Goal: Use online tool/utility: Use online tool/utility

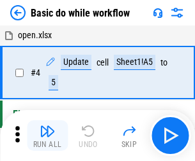
click at [47, 136] on img "button" at bounding box center [47, 131] width 15 height 15
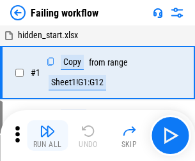
click at [47, 136] on img "button" at bounding box center [47, 131] width 15 height 15
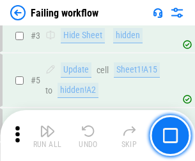
scroll to position [271, 0]
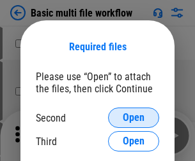
click at [133, 118] on span "Open" at bounding box center [134, 118] width 22 height 10
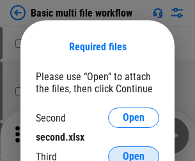
click at [133, 152] on span "Open" at bounding box center [134, 157] width 22 height 10
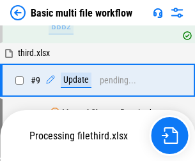
scroll to position [352, 0]
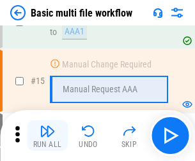
click at [47, 136] on img "button" at bounding box center [47, 131] width 15 height 15
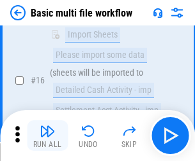
click at [47, 136] on img "button" at bounding box center [47, 131] width 15 height 15
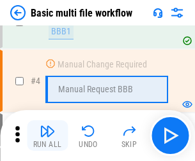
click at [47, 136] on img "button" at bounding box center [47, 131] width 15 height 15
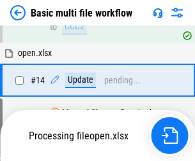
scroll to position [759, 0]
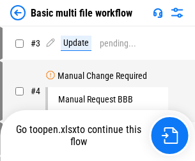
scroll to position [52, 0]
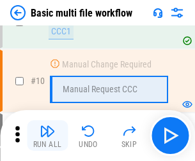
click at [47, 136] on img "button" at bounding box center [47, 131] width 15 height 15
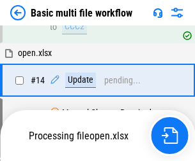
scroll to position [667, 0]
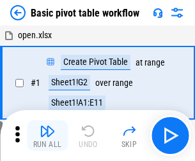
click at [47, 136] on img "button" at bounding box center [47, 131] width 15 height 15
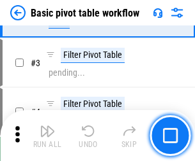
scroll to position [306, 0]
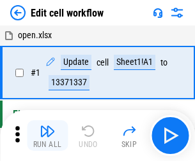
click at [47, 136] on img "button" at bounding box center [47, 131] width 15 height 15
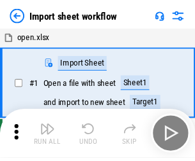
scroll to position [4, 0]
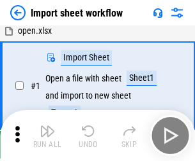
click at [47, 136] on img "button" at bounding box center [47, 131] width 15 height 15
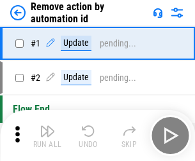
click at [47, 136] on img "button" at bounding box center [47, 131] width 15 height 15
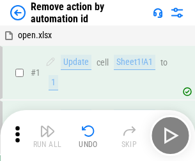
scroll to position [47, 0]
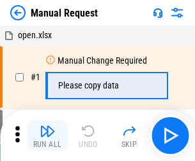
click at [47, 136] on img "button" at bounding box center [47, 131] width 15 height 15
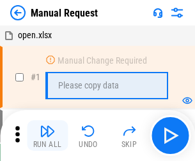
click at [47, 136] on img "button" at bounding box center [47, 131] width 15 height 15
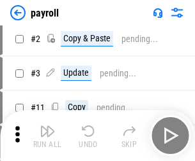
click at [47, 136] on img "button" at bounding box center [47, 131] width 15 height 15
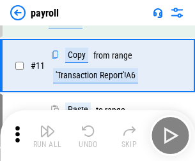
scroll to position [93, 0]
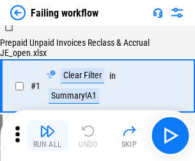
click at [47, 136] on img "button" at bounding box center [47, 131] width 15 height 15
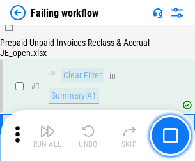
scroll to position [206, 0]
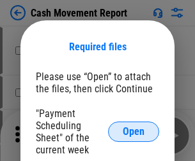
click at [133, 132] on span "Open" at bounding box center [134, 132] width 22 height 10
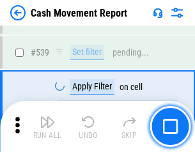
scroll to position [5663, 0]
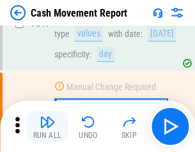
click at [47, 126] on img "button" at bounding box center [47, 121] width 15 height 15
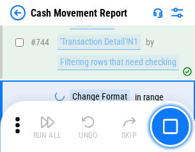
scroll to position [6796, 0]
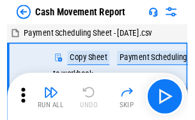
scroll to position [23, 0]
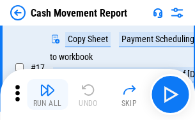
click at [47, 94] on img "button" at bounding box center [47, 89] width 15 height 15
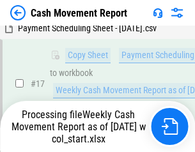
scroll to position [200, 0]
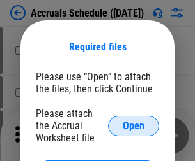
click at [133, 126] on span "Open" at bounding box center [134, 126] width 22 height 10
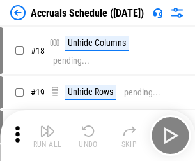
scroll to position [123, 0]
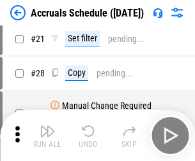
click at [47, 136] on img "button" at bounding box center [47, 131] width 15 height 15
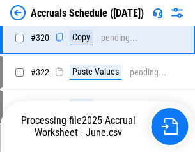
scroll to position [2374, 0]
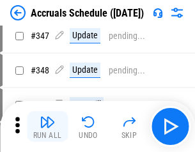
click at [47, 126] on img "button" at bounding box center [47, 121] width 15 height 15
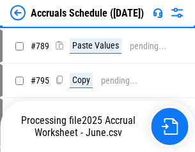
scroll to position [5360, 0]
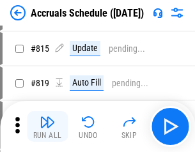
click at [47, 126] on img "button" at bounding box center [47, 121] width 15 height 15
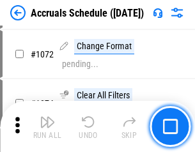
scroll to position [7473, 0]
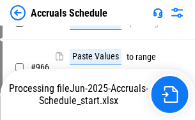
scroll to position [6310, 0]
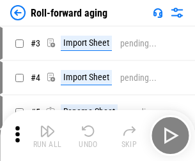
click at [47, 126] on img "button" at bounding box center [47, 131] width 15 height 15
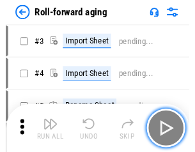
scroll to position [2, 0]
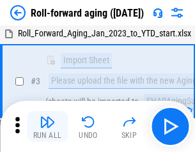
click at [47, 126] on img "button" at bounding box center [47, 121] width 15 height 15
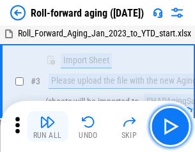
scroll to position [82, 0]
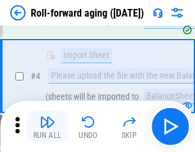
click at [47, 126] on img "button" at bounding box center [47, 121] width 15 height 15
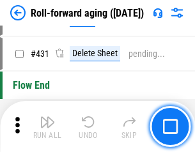
scroll to position [4425, 0]
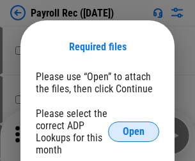
click at [133, 132] on span "Open" at bounding box center [134, 132] width 22 height 10
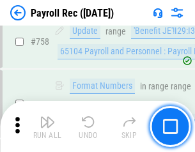
scroll to position [7663, 0]
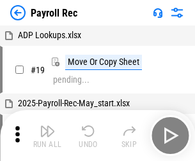
click at [47, 136] on img "button" at bounding box center [47, 131] width 15 height 15
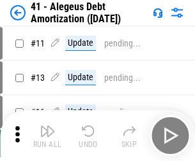
click at [47, 136] on img "button" at bounding box center [47, 131] width 15 height 15
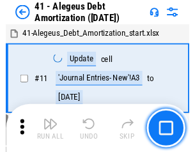
scroll to position [158, 0]
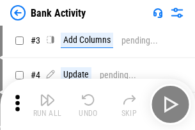
click at [47, 104] on img "button" at bounding box center [47, 99] width 15 height 15
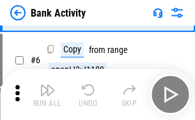
scroll to position [68, 0]
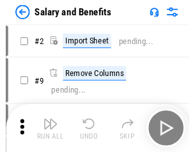
scroll to position [17, 0]
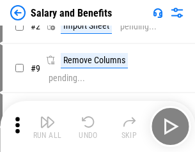
click at [47, 126] on img "button" at bounding box center [47, 121] width 15 height 15
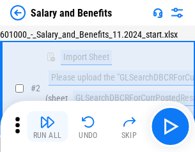
click at [47, 126] on img "button" at bounding box center [47, 121] width 15 height 15
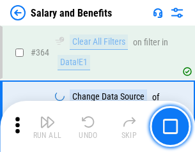
scroll to position [6009, 0]
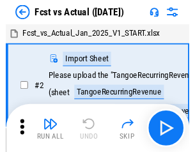
scroll to position [17, 0]
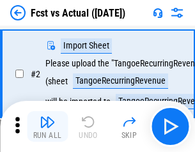
click at [47, 126] on img "button" at bounding box center [47, 121] width 15 height 15
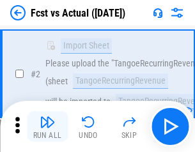
click at [47, 126] on img "button" at bounding box center [47, 121] width 15 height 15
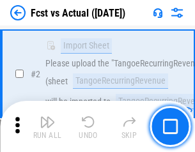
scroll to position [119, 0]
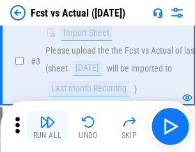
click at [47, 126] on img "button" at bounding box center [47, 121] width 15 height 15
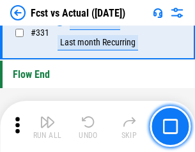
scroll to position [6108, 0]
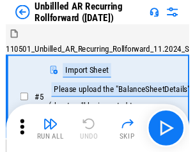
scroll to position [27, 0]
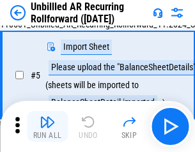
click at [47, 126] on img "button" at bounding box center [47, 121] width 15 height 15
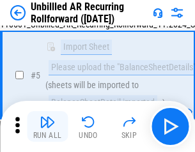
click at [47, 126] on img "button" at bounding box center [47, 121] width 15 height 15
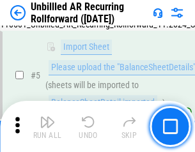
scroll to position [120, 0]
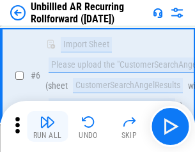
click at [47, 126] on img "button" at bounding box center [47, 121] width 15 height 15
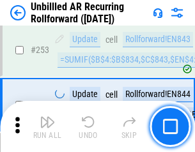
scroll to position [4334, 0]
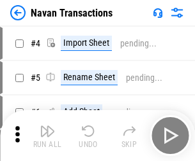
click at [47, 126] on img "button" at bounding box center [47, 131] width 15 height 15
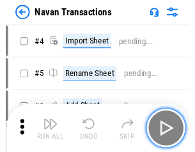
scroll to position [20, 0]
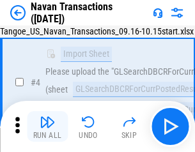
click at [47, 126] on img "button" at bounding box center [47, 121] width 15 height 15
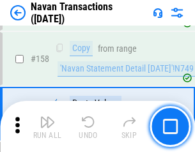
scroll to position [4137, 0]
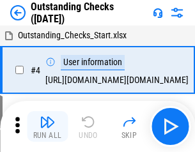
click at [47, 126] on img "button" at bounding box center [47, 121] width 15 height 15
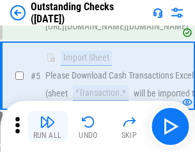
click at [47, 126] on img "button" at bounding box center [47, 121] width 15 height 15
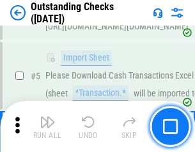
scroll to position [133, 0]
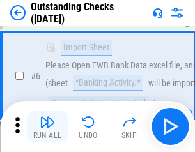
click at [47, 126] on img "button" at bounding box center [47, 121] width 15 height 15
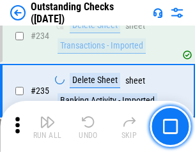
scroll to position [3875, 0]
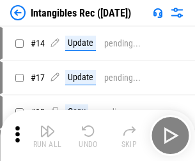
click at [47, 136] on img "button" at bounding box center [47, 131] width 15 height 15
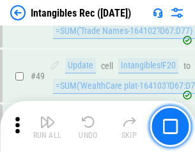
scroll to position [497, 0]
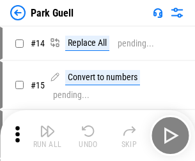
click at [47, 126] on img "button" at bounding box center [47, 131] width 15 height 15
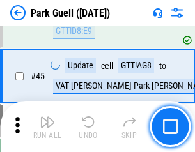
scroll to position [1596, 0]
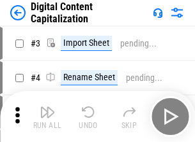
click at [47, 107] on img "button" at bounding box center [47, 112] width 15 height 15
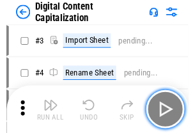
scroll to position [37, 0]
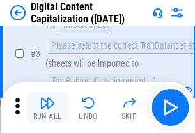
click at [47, 107] on img "button" at bounding box center [47, 102] width 15 height 15
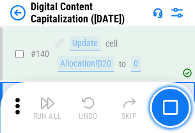
scroll to position [1353, 0]
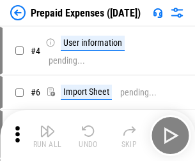
click at [47, 126] on img "button" at bounding box center [47, 131] width 15 height 15
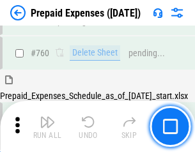
scroll to position [3537, 0]
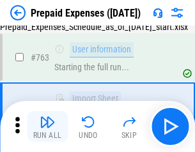
click at [47, 126] on img "button" at bounding box center [47, 121] width 15 height 15
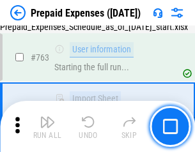
scroll to position [3612, 0]
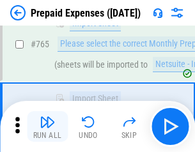
click at [47, 126] on img "button" at bounding box center [47, 121] width 15 height 15
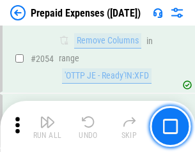
scroll to position [13338, 0]
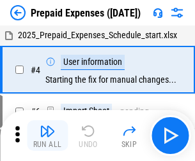
click at [47, 136] on img "button" at bounding box center [47, 131] width 15 height 15
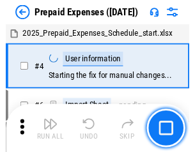
scroll to position [56, 0]
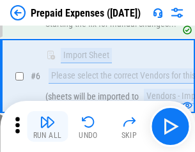
click at [47, 126] on img "button" at bounding box center [47, 121] width 15 height 15
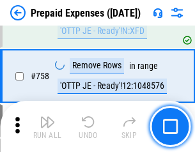
scroll to position [4547, 0]
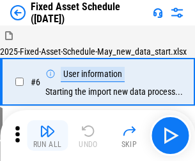
click at [47, 136] on img "button" at bounding box center [47, 131] width 15 height 15
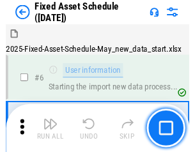
scroll to position [69, 0]
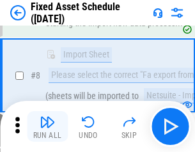
click at [47, 126] on img "button" at bounding box center [47, 121] width 15 height 15
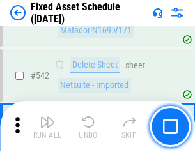
scroll to position [4549, 0]
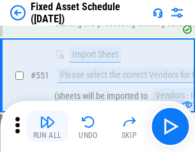
click at [47, 126] on img "button" at bounding box center [47, 121] width 15 height 15
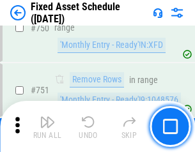
scroll to position [6221, 0]
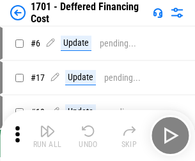
click at [47, 136] on img "button" at bounding box center [47, 131] width 15 height 15
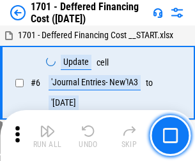
scroll to position [153, 0]
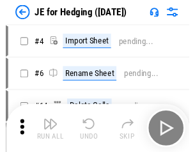
scroll to position [2, 0]
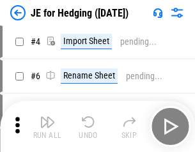
click at [47, 126] on img "button" at bounding box center [47, 121] width 15 height 15
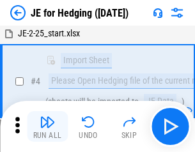
click at [47, 126] on img "button" at bounding box center [47, 121] width 15 height 15
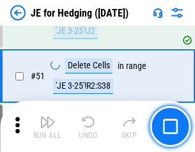
scroll to position [826, 0]
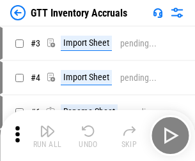
click at [47, 126] on img "button" at bounding box center [47, 131] width 15 height 15
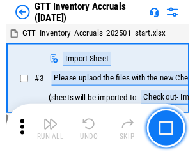
scroll to position [2, 0]
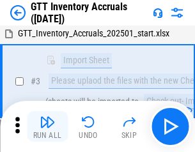
click at [47, 126] on img "button" at bounding box center [47, 121] width 15 height 15
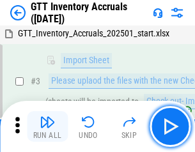
scroll to position [82, 0]
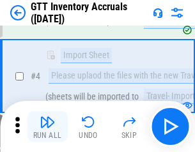
click at [47, 126] on img "button" at bounding box center [47, 121] width 15 height 15
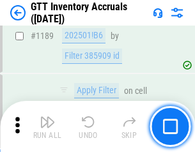
scroll to position [10420, 0]
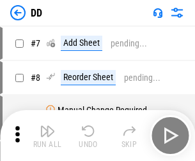
click at [47, 136] on img "button" at bounding box center [47, 131] width 15 height 15
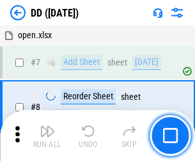
scroll to position [123, 0]
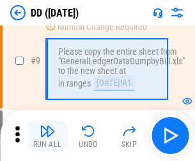
click at [47, 136] on img "button" at bounding box center [47, 131] width 15 height 15
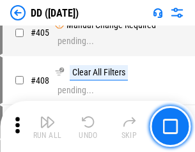
scroll to position [5709, 0]
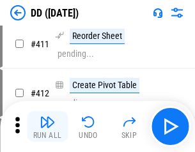
click at [47, 126] on img "button" at bounding box center [47, 121] width 15 height 15
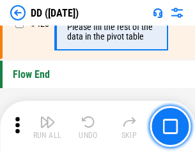
scroll to position [6107, 0]
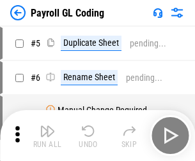
click at [47, 136] on img "button" at bounding box center [47, 131] width 15 height 15
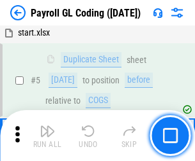
scroll to position [153, 0]
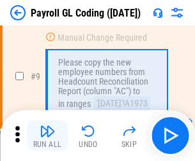
click at [47, 136] on img "button" at bounding box center [47, 131] width 15 height 15
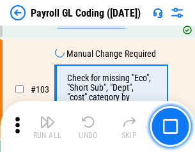
scroll to position [2994, 0]
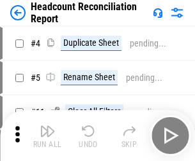
click at [47, 136] on img "button" at bounding box center [47, 131] width 15 height 15
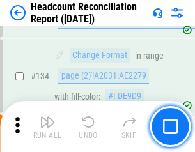
scroll to position [1534, 0]
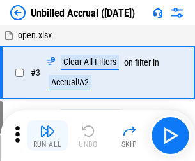
click at [47, 136] on img "button" at bounding box center [47, 131] width 15 height 15
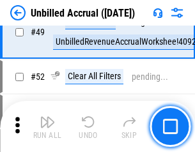
scroll to position [1157, 0]
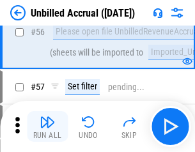
click at [47, 126] on img "button" at bounding box center [47, 121] width 15 height 15
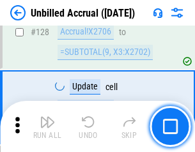
scroll to position [3801, 0]
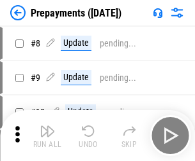
click at [47, 136] on img "button" at bounding box center [47, 131] width 15 height 15
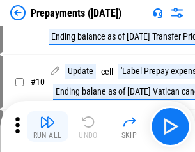
scroll to position [80, 0]
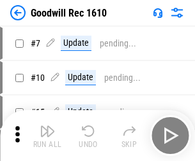
click at [47, 136] on img "button" at bounding box center [47, 131] width 15 height 15
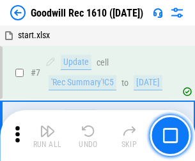
scroll to position [218, 0]
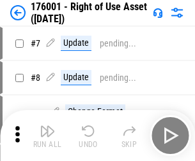
click at [47, 136] on img "button" at bounding box center [47, 131] width 15 height 15
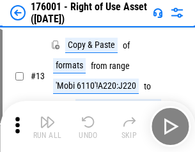
scroll to position [82, 0]
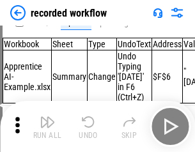
click at [47, 126] on img "button" at bounding box center [47, 121] width 15 height 15
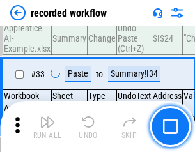
scroll to position [3988, 0]
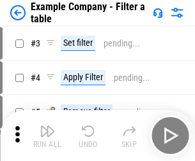
click at [47, 136] on img "button" at bounding box center [47, 131] width 15 height 15
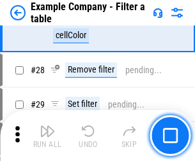
scroll to position [1168, 0]
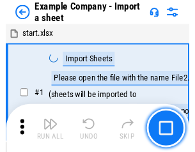
scroll to position [20, 0]
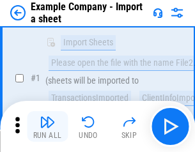
click at [47, 126] on img "button" at bounding box center [47, 121] width 15 height 15
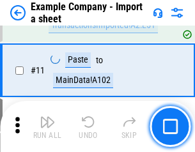
scroll to position [282, 0]
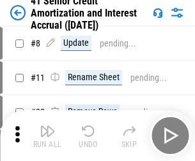
click at [47, 126] on img "button" at bounding box center [47, 131] width 15 height 15
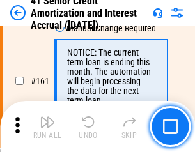
click at [47, 126] on img "button" at bounding box center [47, 121] width 15 height 15
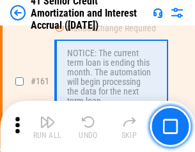
scroll to position [1365, 0]
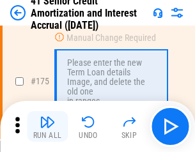
click at [47, 126] on img "button" at bounding box center [47, 121] width 15 height 15
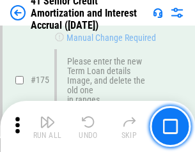
scroll to position [1494, 0]
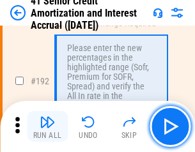
click at [47, 126] on img "button" at bounding box center [47, 121] width 15 height 15
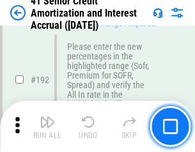
scroll to position [1628, 0]
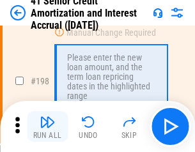
click at [47, 126] on img "button" at bounding box center [47, 121] width 15 height 15
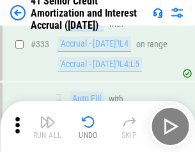
scroll to position [3260, 0]
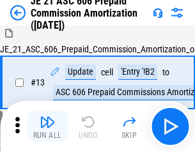
click at [47, 126] on img "button" at bounding box center [47, 121] width 15 height 15
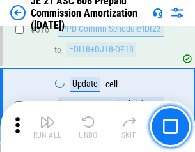
scroll to position [2382, 0]
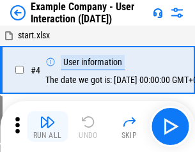
click at [47, 126] on img "button" at bounding box center [47, 121] width 15 height 15
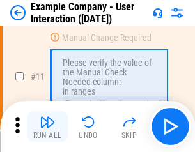
click at [47, 126] on img "button" at bounding box center [47, 121] width 15 height 15
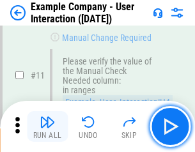
scroll to position [276, 0]
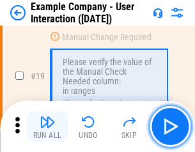
click at [47, 126] on img "button" at bounding box center [47, 121] width 15 height 15
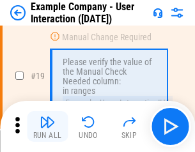
click at [47, 126] on img "button" at bounding box center [47, 121] width 15 height 15
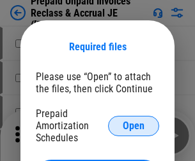
click at [133, 126] on span "Open" at bounding box center [134, 126] width 22 height 10
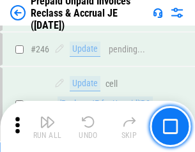
scroll to position [1723, 0]
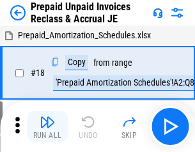
click at [47, 126] on img "button" at bounding box center [47, 121] width 15 height 15
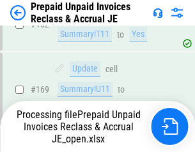
scroll to position [1723, 0]
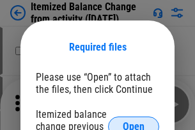
click at [133, 121] on span "Open" at bounding box center [134, 126] width 22 height 10
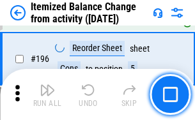
scroll to position [2456, 0]
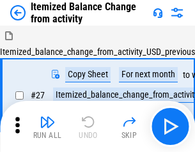
scroll to position [20, 0]
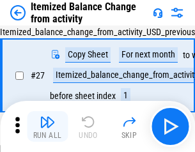
click at [47, 126] on img "button" at bounding box center [47, 121] width 15 height 15
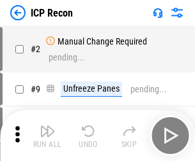
scroll to position [6, 0]
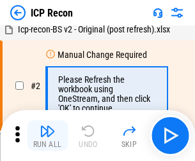
click at [47, 136] on img "button" at bounding box center [47, 131] width 15 height 15
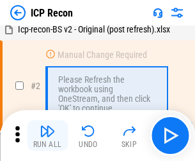
click at [47, 136] on img "button" at bounding box center [47, 131] width 15 height 15
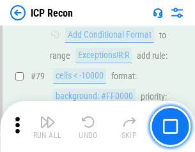
scroll to position [1251, 0]
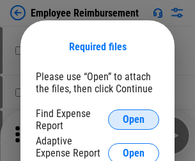
click at [133, 120] on span "Open" at bounding box center [134, 120] width 22 height 10
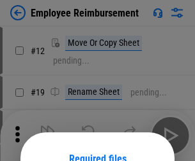
scroll to position [112, 0]
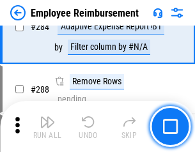
scroll to position [3468, 0]
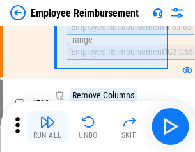
click at [47, 126] on img "button" at bounding box center [47, 121] width 15 height 15
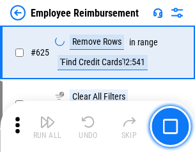
scroll to position [7640, 0]
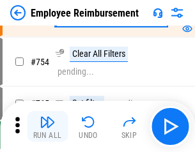
click at [47, 126] on img "button" at bounding box center [47, 121] width 15 height 15
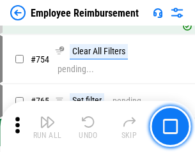
scroll to position [8952, 0]
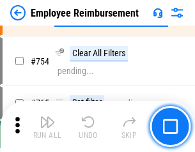
click at [47, 126] on img "button" at bounding box center [47, 121] width 15 height 15
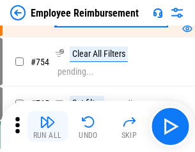
click at [47, 126] on img "button" at bounding box center [47, 121] width 15 height 15
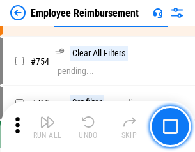
click at [47, 126] on img "button" at bounding box center [47, 121] width 15 height 15
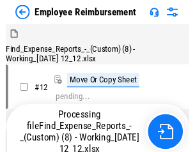
scroll to position [43, 0]
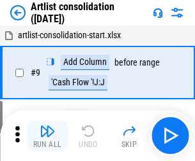
click at [47, 136] on img "button" at bounding box center [47, 131] width 15 height 15
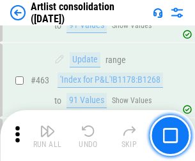
scroll to position [5587, 0]
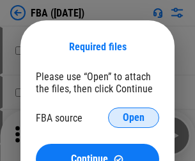
click at [133, 118] on span "Open" at bounding box center [134, 118] width 22 height 10
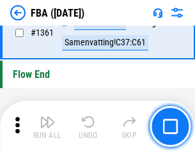
scroll to position [13704, 0]
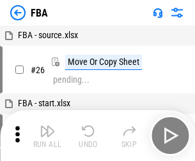
scroll to position [13, 0]
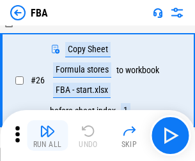
click at [47, 136] on img "button" at bounding box center [47, 131] width 15 height 15
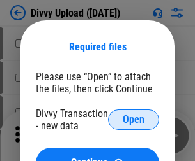
click at [133, 120] on span "Open" at bounding box center [134, 120] width 22 height 10
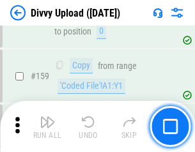
scroll to position [1321, 0]
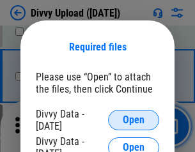
click at [133, 120] on span "Open" at bounding box center [134, 120] width 22 height 10
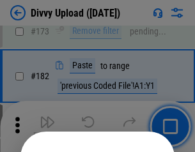
scroll to position [1432, 0]
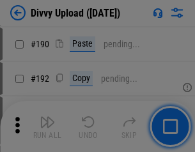
scroll to position [1610, 0]
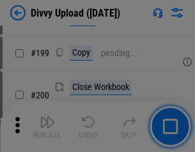
scroll to position [1855, 0]
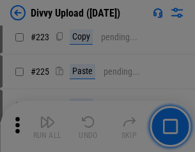
scroll to position [2546, 0]
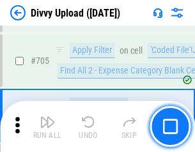
scroll to position [8729, 0]
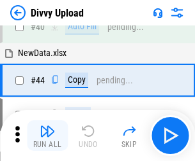
click at [47, 136] on img "button" at bounding box center [47, 131] width 15 height 15
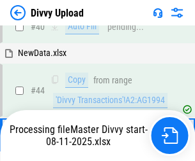
scroll to position [140, 0]
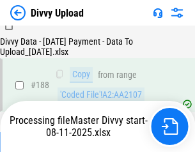
scroll to position [1502, 0]
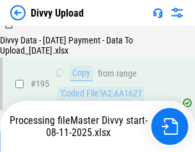
scroll to position [1783, 0]
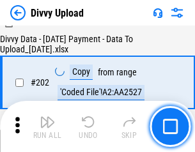
scroll to position [2065, 0]
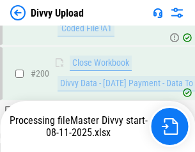
scroll to position [2065, 0]
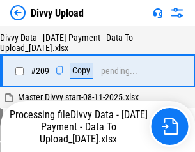
scroll to position [2346, 0]
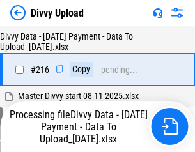
scroll to position [2627, 0]
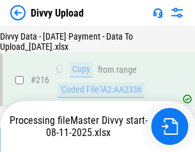
scroll to position [2627, 0]
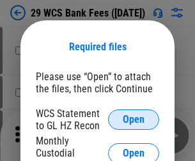
click at [133, 120] on span "Open" at bounding box center [134, 120] width 22 height 10
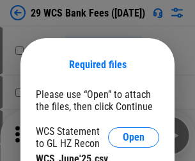
scroll to position [18, 0]
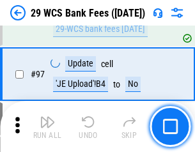
scroll to position [1244, 0]
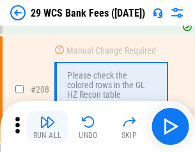
click at [47, 126] on img "button" at bounding box center [47, 121] width 15 height 15
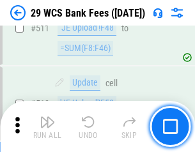
scroll to position [6420, 0]
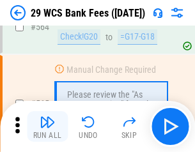
click at [47, 126] on img "button" at bounding box center [47, 121] width 15 height 15
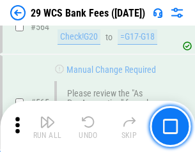
scroll to position [6901, 0]
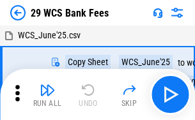
scroll to position [23, 0]
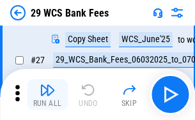
click at [47, 94] on img "button" at bounding box center [47, 89] width 15 height 15
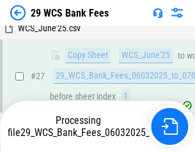
scroll to position [189, 0]
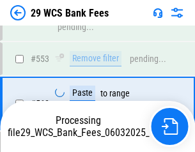
scroll to position [6886, 0]
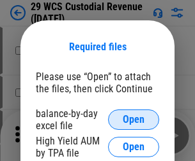
click at [133, 120] on span "Open" at bounding box center [134, 120] width 22 height 10
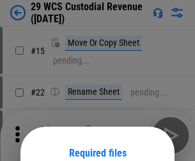
scroll to position [107, 0]
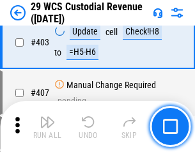
scroll to position [5910, 0]
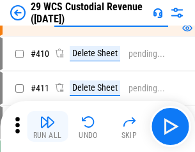
click at [47, 126] on img "button" at bounding box center [47, 121] width 15 height 15
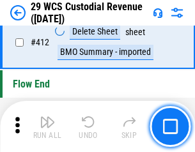
scroll to position [6094, 0]
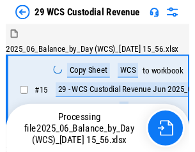
scroll to position [31, 0]
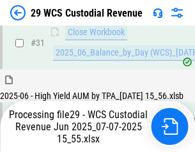
scroll to position [655, 0]
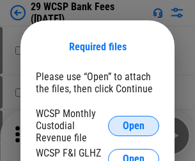
click at [133, 126] on span "Open" at bounding box center [134, 126] width 22 height 10
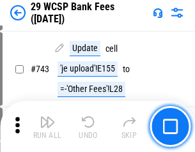
scroll to position [6430, 0]
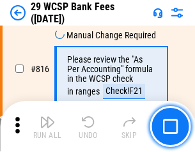
click at [47, 126] on img "button" at bounding box center [47, 121] width 15 height 15
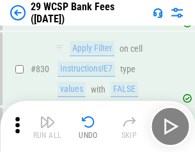
scroll to position [8096, 0]
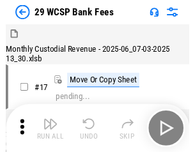
scroll to position [31, 0]
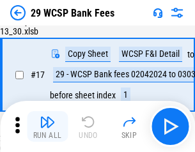
click at [47, 126] on img "button" at bounding box center [47, 121] width 15 height 15
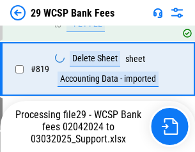
scroll to position [8081, 0]
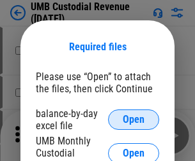
click at [133, 120] on span "Open" at bounding box center [134, 120] width 22 height 10
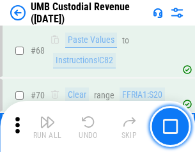
scroll to position [940, 0]
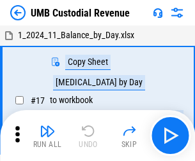
scroll to position [10, 0]
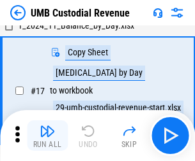
click at [47, 136] on img "button" at bounding box center [47, 131] width 15 height 15
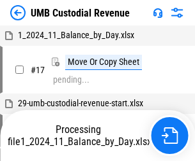
scroll to position [10, 0]
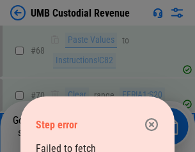
scroll to position [954, 0]
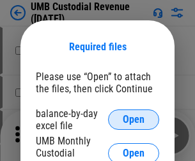
click at [133, 120] on span "Open" at bounding box center [134, 120] width 22 height 10
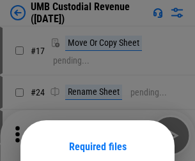
scroll to position [100, 0]
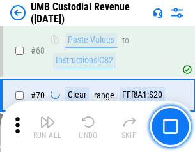
scroll to position [940, 0]
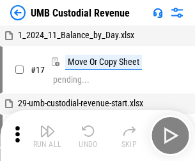
scroll to position [10, 0]
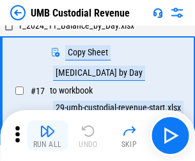
click at [47, 136] on img "button" at bounding box center [47, 131] width 15 height 15
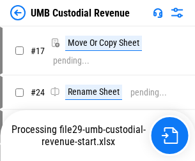
scroll to position [4, 0]
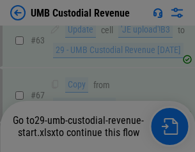
scroll to position [954, 0]
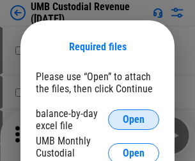
click at [133, 120] on span "Open" at bounding box center [134, 120] width 22 height 10
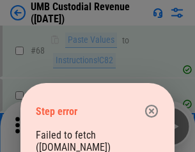
scroll to position [940, 0]
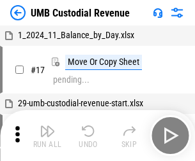
scroll to position [10, 0]
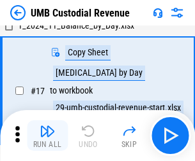
click at [47, 136] on img "button" at bounding box center [47, 131] width 15 height 15
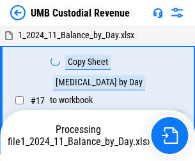
scroll to position [10, 0]
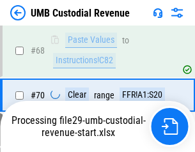
scroll to position [954, 0]
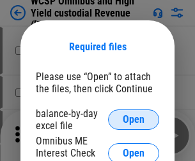
click at [133, 120] on span "Open" at bounding box center [134, 120] width 22 height 10
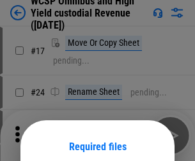
scroll to position [100, 0]
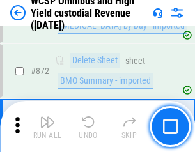
scroll to position [10800, 0]
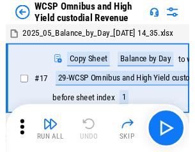
scroll to position [7, 0]
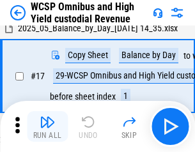
click at [47, 126] on img "button" at bounding box center [47, 121] width 15 height 15
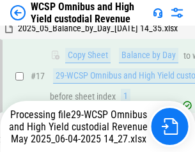
scroll to position [265, 0]
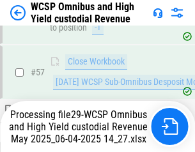
scroll to position [1309, 0]
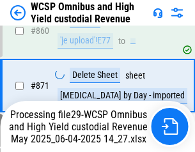
scroll to position [10770, 0]
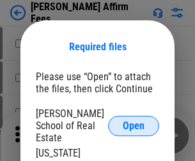
click at [133, 121] on span "Open" at bounding box center [134, 126] width 22 height 10
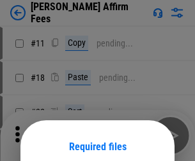
scroll to position [100, 0]
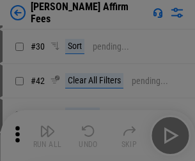
scroll to position [260, 0]
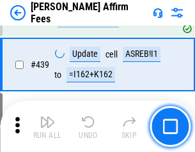
scroll to position [2935, 0]
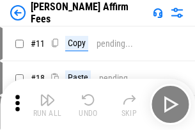
click at [47, 94] on img "button" at bounding box center [47, 99] width 15 height 15
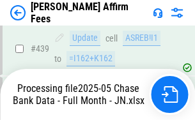
scroll to position [3347, 0]
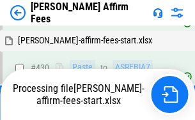
scroll to position [2626, 0]
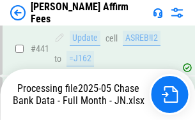
scroll to position [3347, 0]
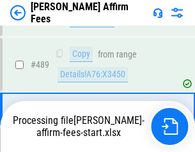
scroll to position [3331, 0]
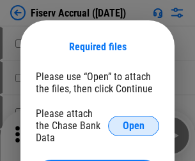
click at [133, 121] on span "Open" at bounding box center [134, 126] width 22 height 10
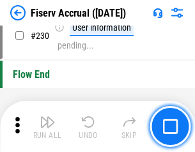
scroll to position [4043, 0]
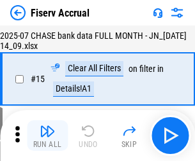
click at [47, 136] on img "button" at bounding box center [47, 131] width 15 height 15
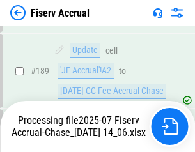
scroll to position [3280, 0]
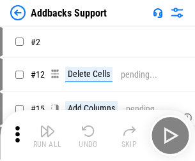
click at [47, 126] on img "button" at bounding box center [47, 131] width 15 height 15
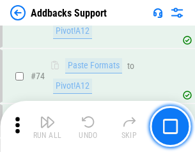
scroll to position [929, 0]
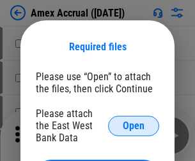
click at [133, 126] on span "Open" at bounding box center [134, 126] width 22 height 10
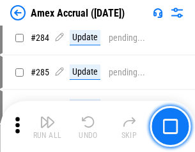
scroll to position [3494, 0]
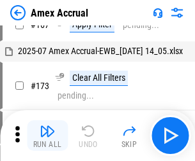
click at [47, 136] on img "button" at bounding box center [47, 131] width 15 height 15
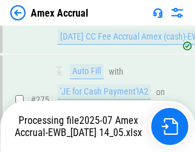
scroll to position [3883, 0]
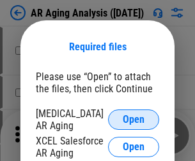
click at [133, 118] on span "Open" at bounding box center [134, 120] width 22 height 10
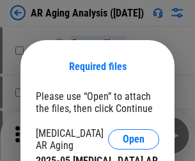
scroll to position [20, 0]
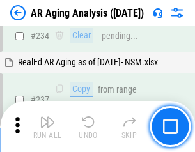
scroll to position [1978, 0]
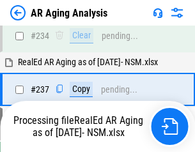
scroll to position [1963, 0]
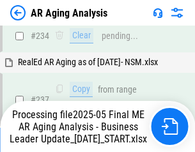
scroll to position [1963, 0]
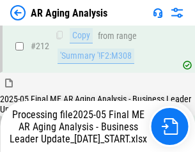
scroll to position [1963, 0]
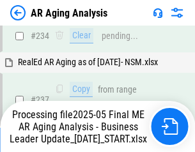
scroll to position [1963, 0]
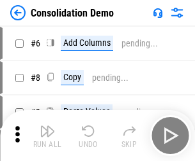
click at [47, 136] on img "button" at bounding box center [47, 131] width 15 height 15
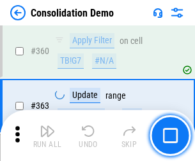
scroll to position [4277, 0]
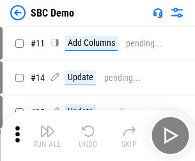
click at [47, 136] on img "button" at bounding box center [47, 131] width 15 height 15
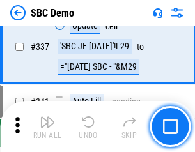
scroll to position [3357, 0]
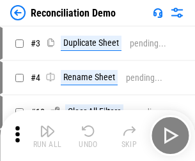
click at [47, 136] on img "button" at bounding box center [47, 131] width 15 height 15
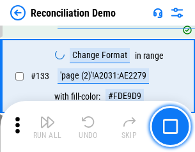
scroll to position [1515, 0]
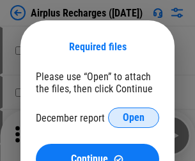
click at [133, 118] on span "Open" at bounding box center [134, 118] width 22 height 10
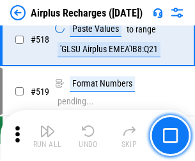
scroll to position [5491, 0]
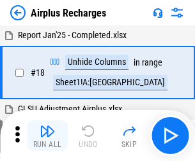
click at [47, 136] on img "button" at bounding box center [47, 131] width 15 height 15
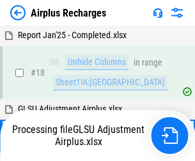
scroll to position [56, 0]
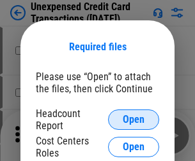
click at [133, 120] on span "Open" at bounding box center [134, 120] width 22 height 10
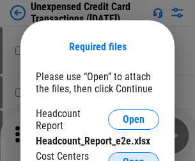
click at [133, 158] on span "Open" at bounding box center [134, 163] width 22 height 10
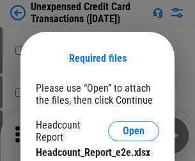
scroll to position [11, 0]
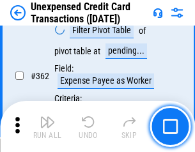
scroll to position [3281, 0]
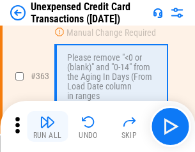
click at [47, 126] on img "button" at bounding box center [47, 121] width 15 height 15
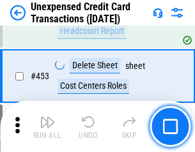
scroll to position [4352, 0]
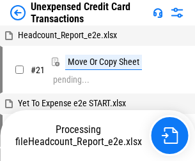
scroll to position [20, 0]
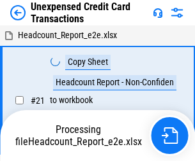
scroll to position [20, 0]
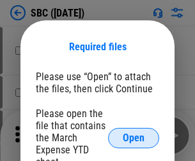
click at [133, 138] on span "Open" at bounding box center [134, 138] width 22 height 10
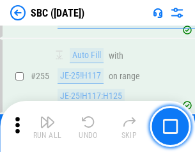
scroll to position [2493, 0]
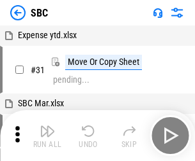
scroll to position [13, 0]
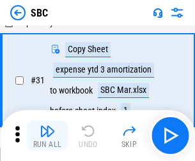
click at [47, 136] on img "button" at bounding box center [47, 131] width 15 height 15
